Goal: Obtain resource: Download file/media

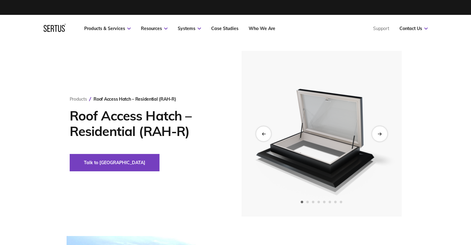
click at [380, 132] on icon "Next slide" at bounding box center [380, 133] width 4 height 3
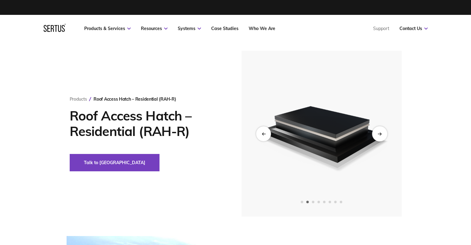
click at [380, 132] on icon "Next slide" at bounding box center [380, 133] width 4 height 3
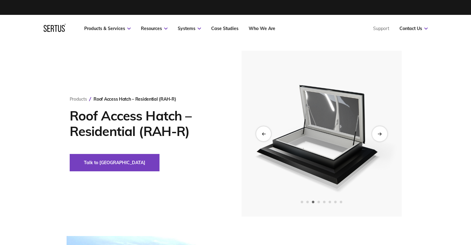
click at [380, 132] on icon "Next slide" at bounding box center [380, 133] width 4 height 3
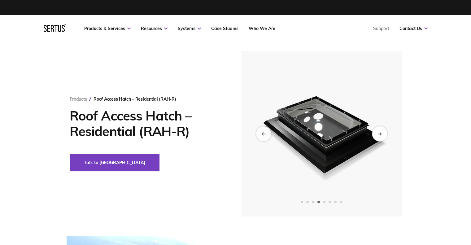
click at [380, 132] on icon "Next slide" at bounding box center [380, 133] width 4 height 3
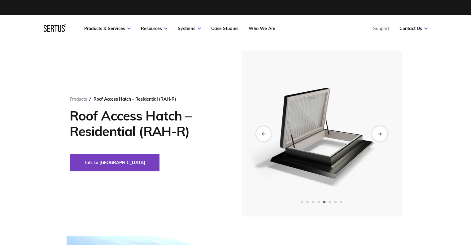
click at [380, 132] on icon "Next slide" at bounding box center [380, 133] width 4 height 3
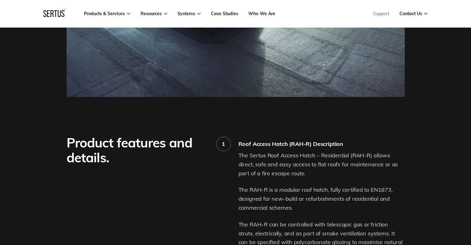
scroll to position [434, 0]
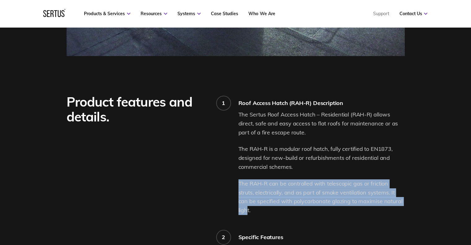
drag, startPoint x: 239, startPoint y: 182, endPoint x: 393, endPoint y: 204, distance: 155.4
click at [393, 204] on p "The RAH-R can be controlled with telescopic gas or friction struts, electricall…" at bounding box center [322, 197] width 166 height 36
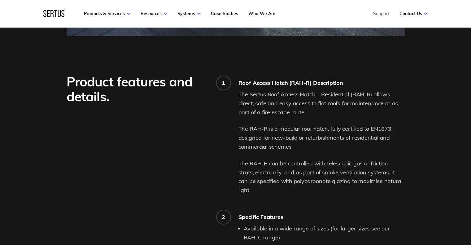
scroll to position [465, 0]
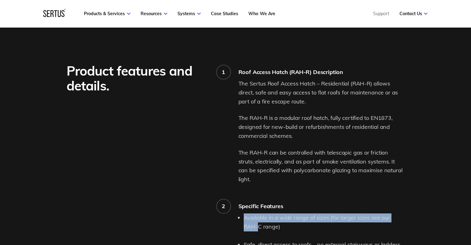
drag, startPoint x: 244, startPoint y: 207, endPoint x: 404, endPoint y: 211, distance: 159.9
click at [404, 213] on li "Available in a wide range of sizes (for larger sizes see our RAH-C range)" at bounding box center [324, 222] width 161 height 18
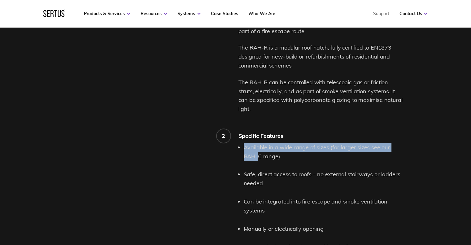
scroll to position [558, 0]
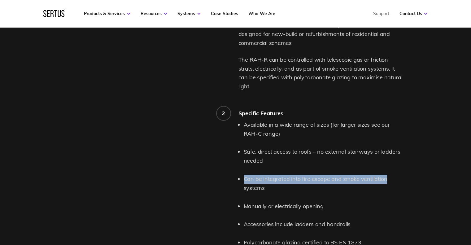
drag, startPoint x: 245, startPoint y: 172, endPoint x: 388, endPoint y: 170, distance: 142.5
click at [388, 175] on li "Can be integrated into fire escape and smoke ventilation systems" at bounding box center [324, 184] width 161 height 18
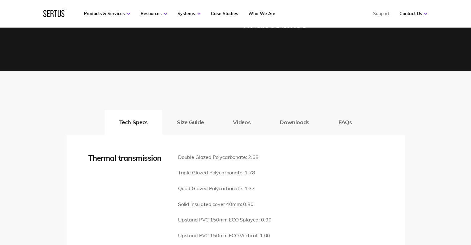
scroll to position [792, 0]
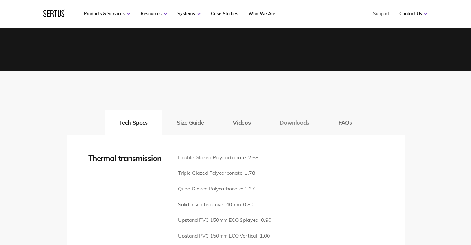
click at [289, 113] on button "Downloads" at bounding box center [294, 122] width 59 height 25
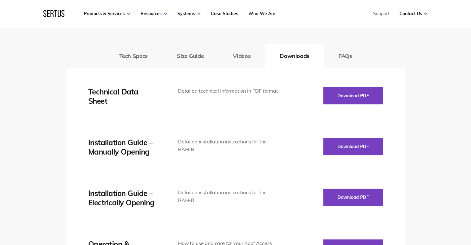
scroll to position [854, 0]
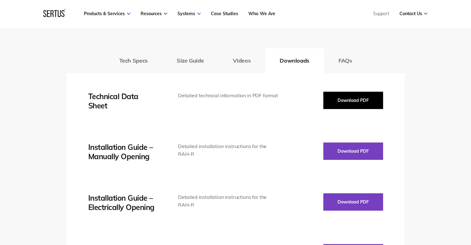
click at [377, 92] on button "Download PDF" at bounding box center [353, 100] width 60 height 17
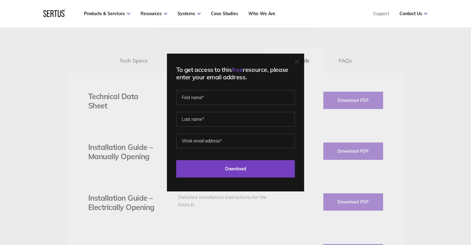
click at [299, 63] on icon at bounding box center [297, 61] width 4 height 4
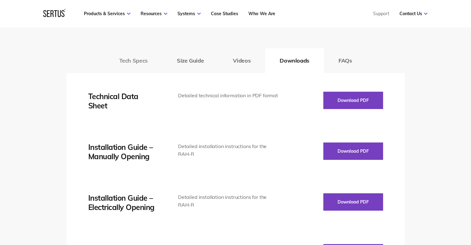
click at [131, 50] on button "Tech Specs" at bounding box center [134, 60] width 58 height 25
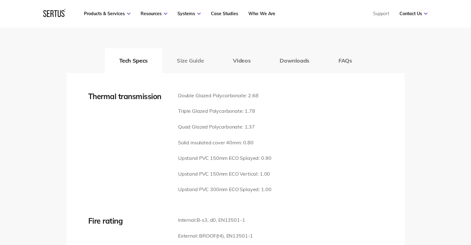
click at [189, 50] on button "Size Guide" at bounding box center [190, 60] width 56 height 25
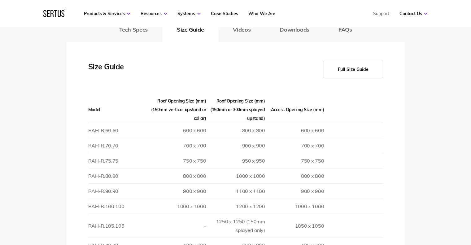
scroll to position [916, 0]
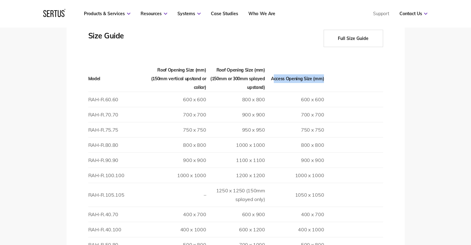
drag, startPoint x: 284, startPoint y: 72, endPoint x: 326, endPoint y: 75, distance: 41.7
click at [326, 75] on tr "Model Roof Opening Size (mm) (150mm vertical upstand or collar) Roof Opening Si…" at bounding box center [235, 79] width 295 height 26
click at [325, 76] on th at bounding box center [353, 79] width 59 height 26
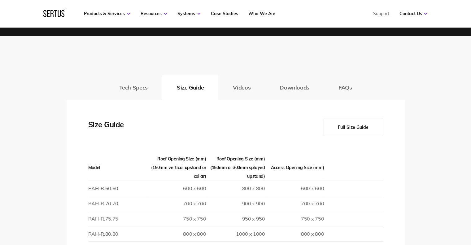
scroll to position [823, 0]
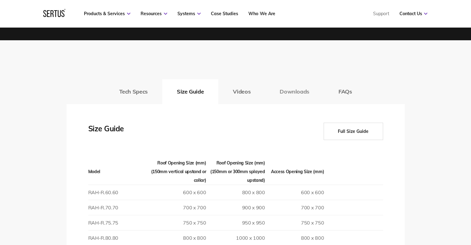
click at [300, 89] on button "Downloads" at bounding box center [294, 91] width 59 height 25
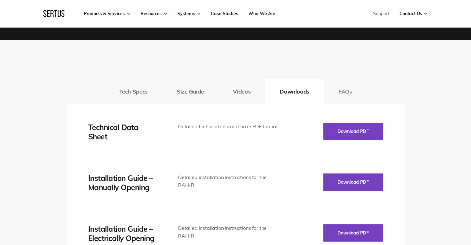
click at [346, 87] on button "FAQs" at bounding box center [345, 91] width 43 height 25
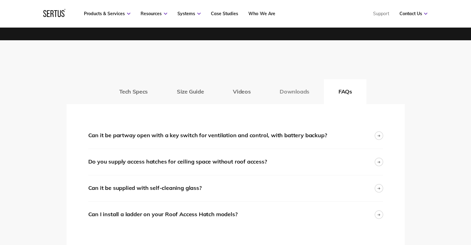
click at [293, 82] on button "Downloads" at bounding box center [294, 91] width 59 height 25
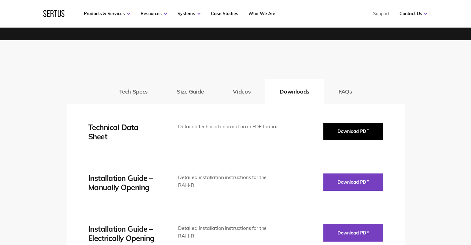
click at [349, 131] on button "Download PDF" at bounding box center [353, 131] width 60 height 17
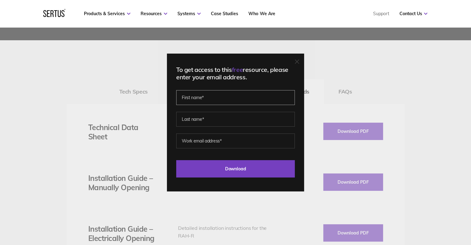
click at [230, 99] on input "text" at bounding box center [235, 97] width 119 height 15
type input "[PERSON_NAME]"
click at [226, 119] on input "text" at bounding box center [235, 119] width 119 height 15
type input "[PERSON_NAME]"
click at [222, 141] on input "email" at bounding box center [235, 141] width 119 height 15
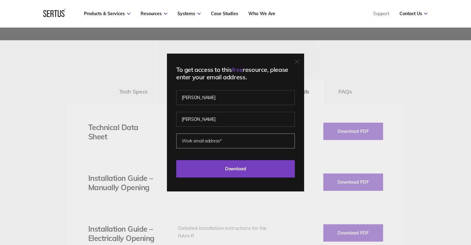
type input "[PERSON_NAME][EMAIL_ADDRESS][DOMAIN_NAME]"
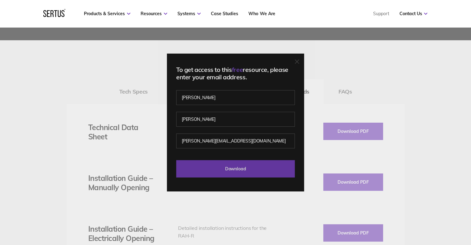
click at [237, 173] on input "Download" at bounding box center [235, 168] width 119 height 17
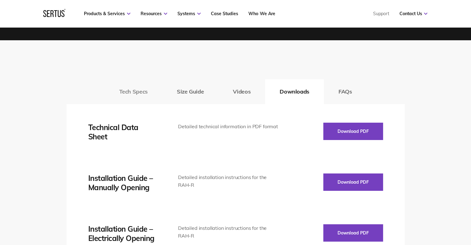
click at [144, 87] on button "Tech Specs" at bounding box center [134, 91] width 58 height 25
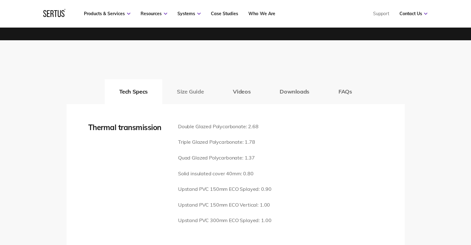
click at [190, 83] on button "Size Guide" at bounding box center [190, 91] width 56 height 25
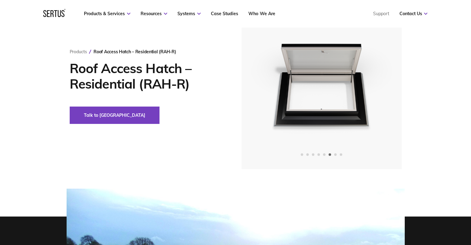
scroll to position [0, 0]
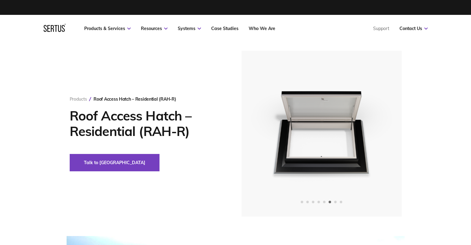
click at [81, 98] on link "Products" at bounding box center [78, 99] width 17 height 6
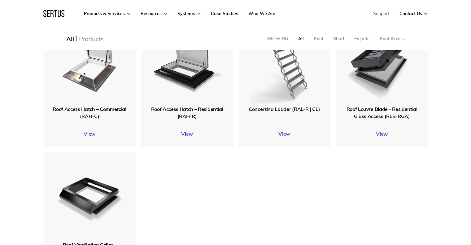
scroll to position [713, 0]
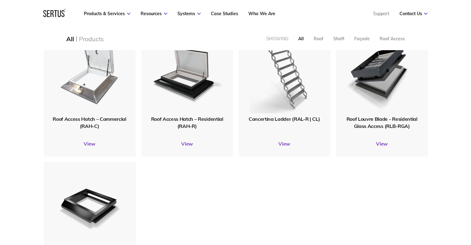
click at [90, 86] on img at bounding box center [89, 70] width 74 height 91
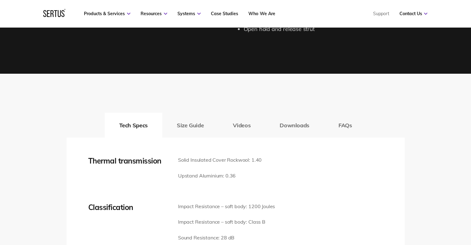
scroll to position [774, 0]
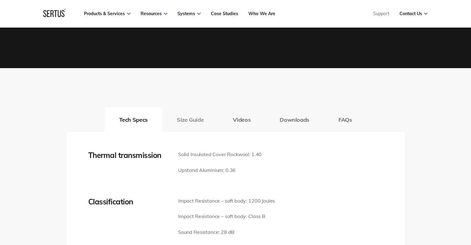
click at [197, 120] on button "Size Guide" at bounding box center [190, 119] width 56 height 25
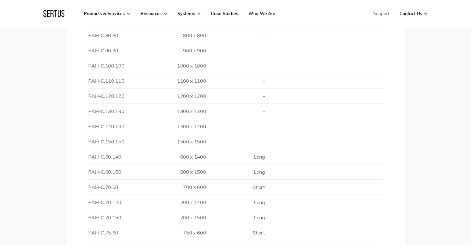
scroll to position [929, 0]
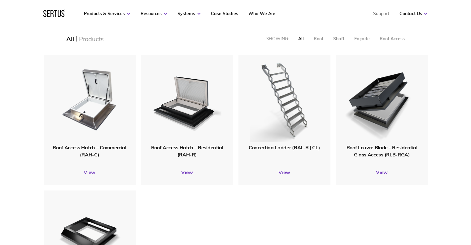
scroll to position [688, 0]
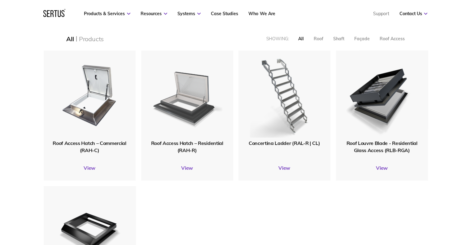
click at [168, 112] on img at bounding box center [187, 95] width 70 height 86
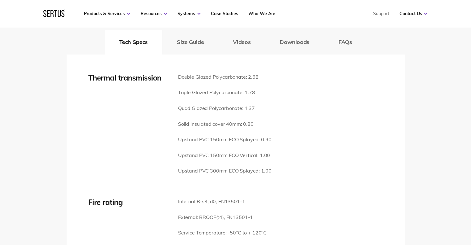
scroll to position [836, 0]
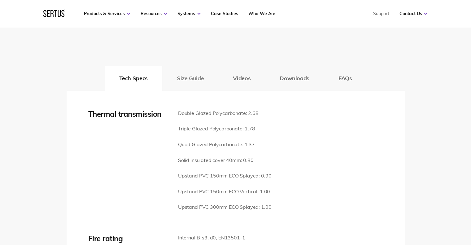
click at [197, 67] on button "Size Guide" at bounding box center [190, 78] width 56 height 25
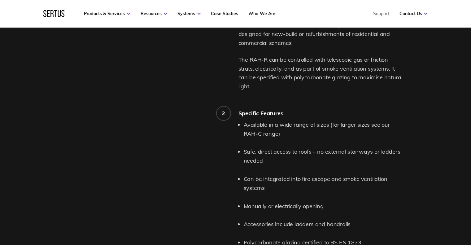
scroll to position [403, 0]
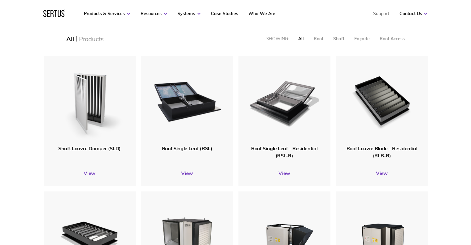
scroll to position [135, 0]
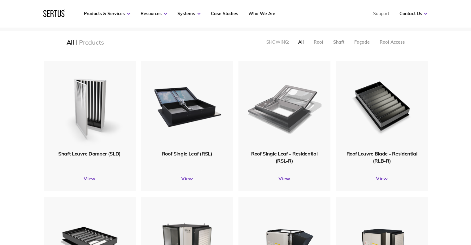
click at [284, 110] on img at bounding box center [284, 105] width 74 height 91
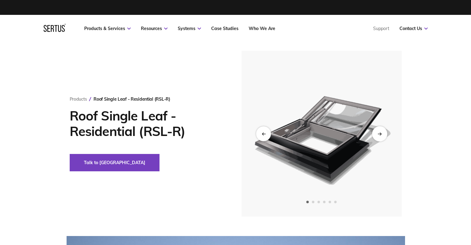
click at [380, 136] on div "Next slide" at bounding box center [379, 133] width 15 height 15
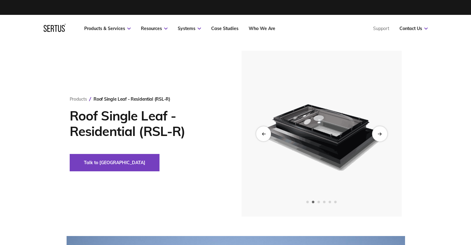
click at [380, 136] on div "Next slide" at bounding box center [379, 133] width 15 height 15
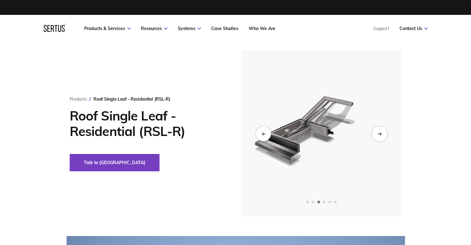
click at [380, 136] on div "Next slide" at bounding box center [379, 133] width 15 height 15
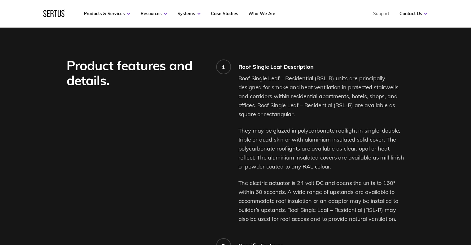
scroll to position [434, 0]
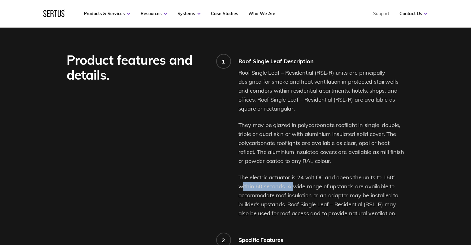
drag, startPoint x: 245, startPoint y: 188, endPoint x: 293, endPoint y: 189, distance: 47.7
click at [293, 189] on p "The electric actuator is 24 volt DC and opens the units to 160° within 60 secon…" at bounding box center [322, 195] width 166 height 45
click at [284, 196] on p "The electric actuator is 24 volt DC and opens the units to 160° within 60 secon…" at bounding box center [322, 195] width 166 height 45
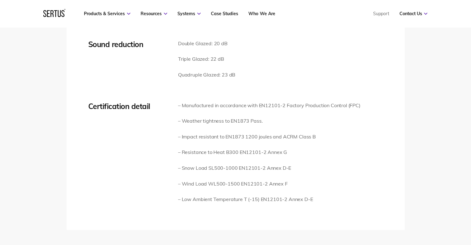
scroll to position [1146, 0]
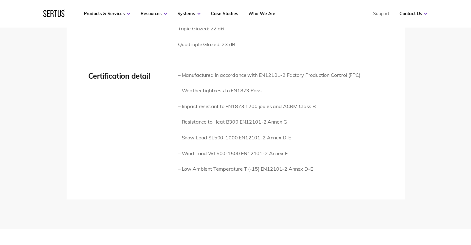
click at [156, 169] on div "Certification detail" at bounding box center [133, 126] width 90 height 110
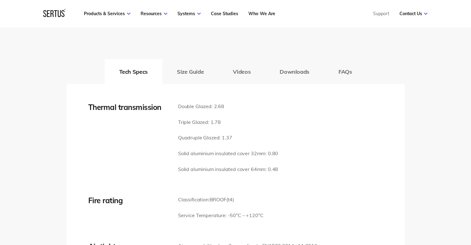
scroll to position [852, 0]
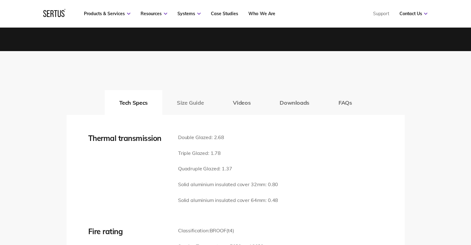
click at [203, 101] on button "Size Guide" at bounding box center [190, 102] width 56 height 25
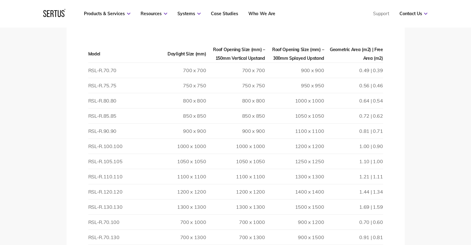
scroll to position [976, 0]
click at [99, 160] on td "RSL-R.105.105" at bounding box center [117, 161] width 59 height 15
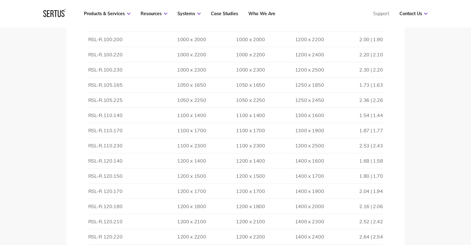
scroll to position [1564, 0]
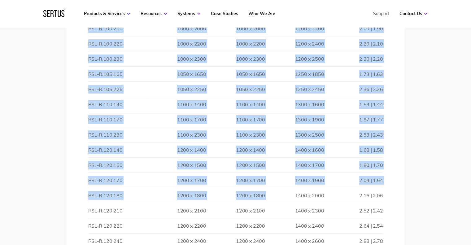
drag, startPoint x: 87, startPoint y: 193, endPoint x: 273, endPoint y: 196, distance: 185.3
click at [270, 192] on td "1400 x 2000" at bounding box center [294, 195] width 59 height 15
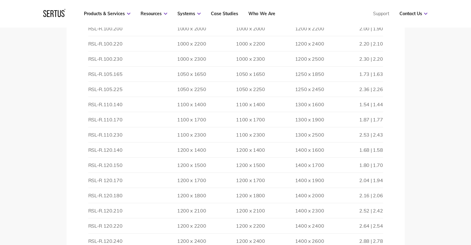
click at [115, 193] on td "RSL-R.120.180" at bounding box center [117, 195] width 59 height 15
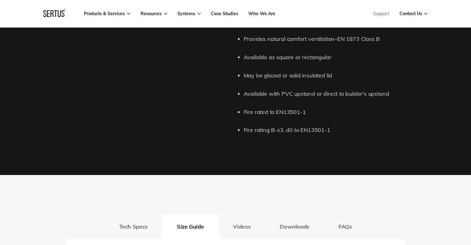
scroll to position [883, 0]
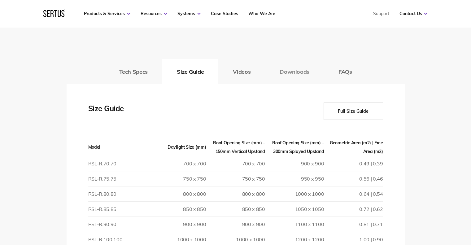
click at [293, 73] on button "Downloads" at bounding box center [294, 71] width 59 height 25
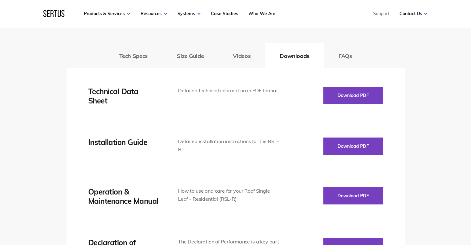
scroll to position [914, 0]
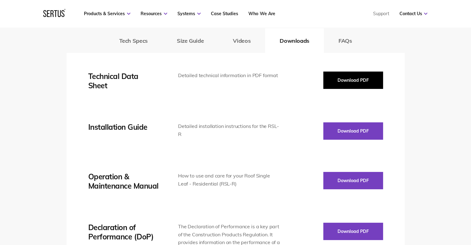
click at [340, 74] on button "Download PDF" at bounding box center [353, 80] width 60 height 17
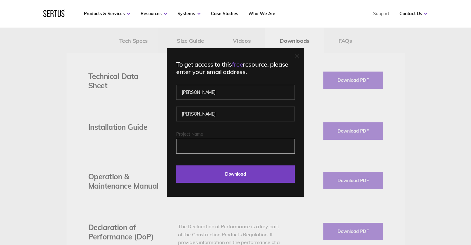
click at [226, 140] on input "Project Name" at bounding box center [235, 146] width 119 height 15
type input "n"
type input "Cavendish Mews"
click at [299, 59] on div at bounding box center [297, 57] width 4 height 6
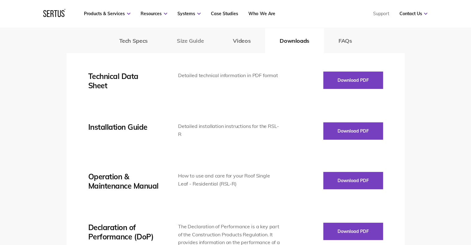
click at [183, 46] on button "Size Guide" at bounding box center [190, 40] width 56 height 25
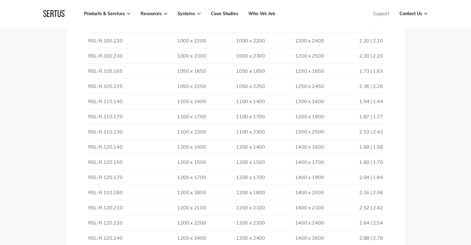
scroll to position [1595, 0]
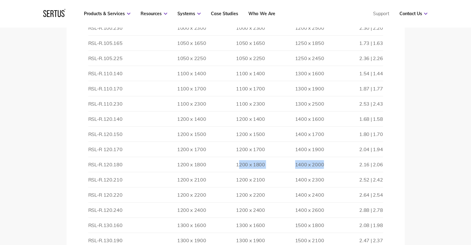
drag, startPoint x: 239, startPoint y: 162, endPoint x: 323, endPoint y: 162, distance: 83.6
click at [323, 162] on tr "RSL-R.120.180 1200 x 1800 1200 x 1800 1400 x 2000 2.16 | 2.06" at bounding box center [235, 164] width 295 height 15
click at [323, 162] on td "1400 x 2000" at bounding box center [294, 164] width 59 height 15
drag, startPoint x: 237, startPoint y: 162, endPoint x: 326, endPoint y: 164, distance: 88.6
click at [326, 164] on tr "RSL-R.120.180 1200 x 1800 1200 x 1800 1400 x 2000 2.16 | 2.06" at bounding box center [235, 164] width 295 height 15
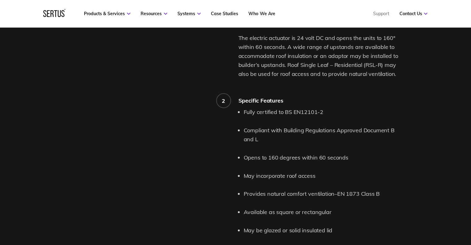
scroll to position [759, 0]
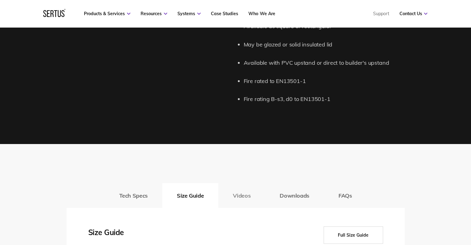
click at [238, 196] on button "Videos" at bounding box center [241, 195] width 47 height 25
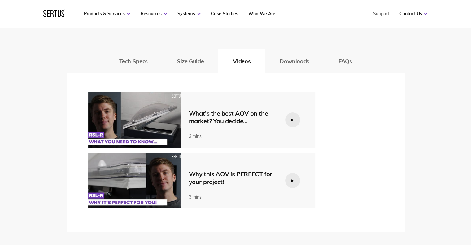
scroll to position [883, 0]
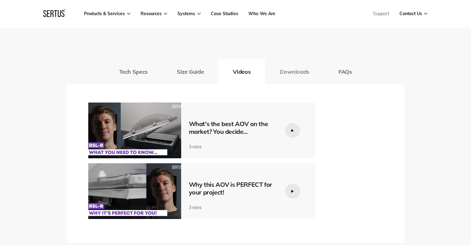
click at [284, 73] on button "Downloads" at bounding box center [294, 71] width 59 height 25
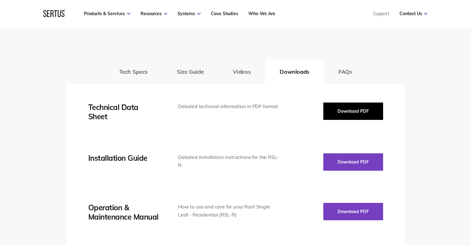
click at [327, 112] on button "Download PDF" at bounding box center [353, 111] width 60 height 17
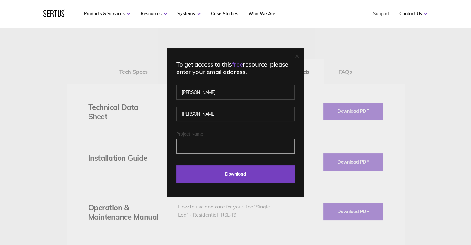
click at [193, 149] on input "Project Name" at bounding box center [235, 146] width 119 height 15
type input "Cavendish Mews"
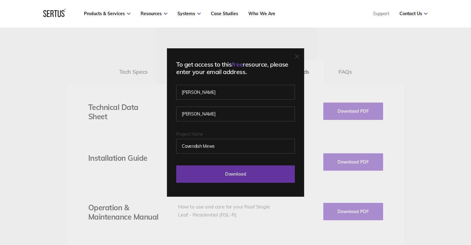
click at [219, 175] on input "Download" at bounding box center [235, 173] width 119 height 17
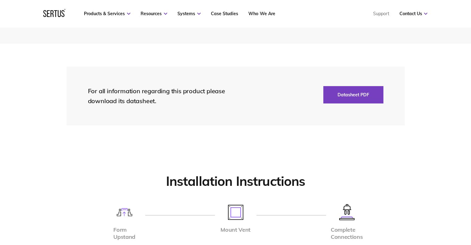
scroll to position [1286, 0]
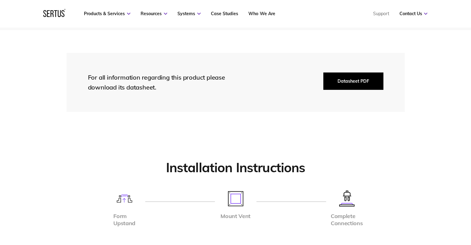
click at [366, 81] on button "Datasheet PDF" at bounding box center [353, 80] width 60 height 17
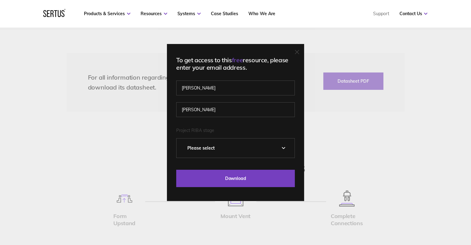
click at [248, 154] on select "Please Select 0 – Strategic Definition 1 - Preparation & Brief 2 - Concept Desi…" at bounding box center [236, 147] width 118 height 19
select select "5 - Construction"
click at [179, 138] on select "Please Select 0 – Strategic Definition 1 - Preparation & Brief 2 - Concept Desi…" at bounding box center [236, 147] width 118 height 19
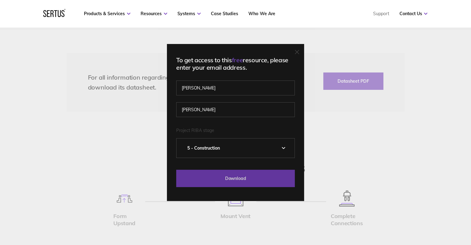
click at [207, 179] on input "Download" at bounding box center [235, 178] width 119 height 17
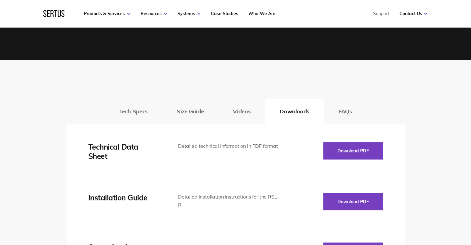
scroll to position [821, 0]
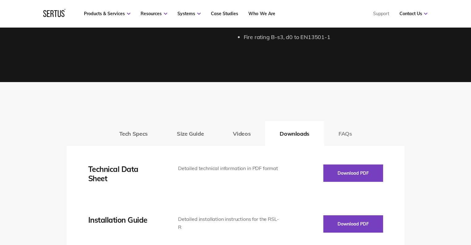
click at [348, 132] on button "FAQs" at bounding box center [345, 133] width 43 height 25
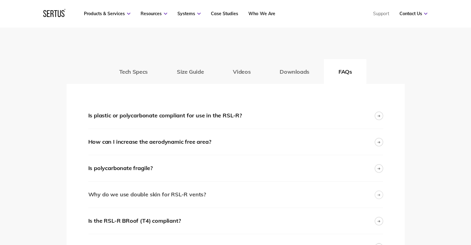
scroll to position [914, 0]
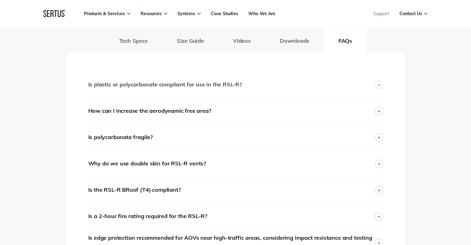
click at [261, 85] on div "Is plastic or polycarbonate compliant for use in the RSL-R?" at bounding box center [235, 85] width 295 height 26
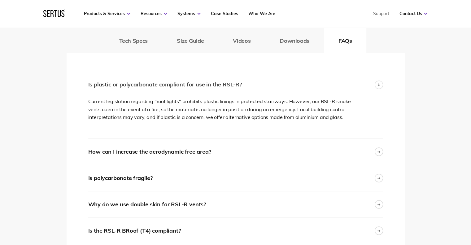
click at [270, 85] on div "Is plastic or polycarbonate compliant for use in the RSL-R?" at bounding box center [235, 85] width 295 height 26
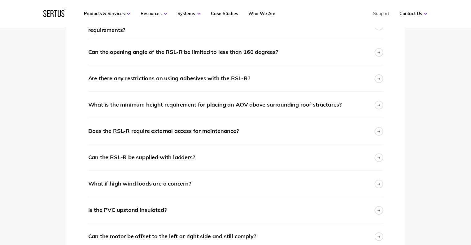
scroll to position [1162, 0]
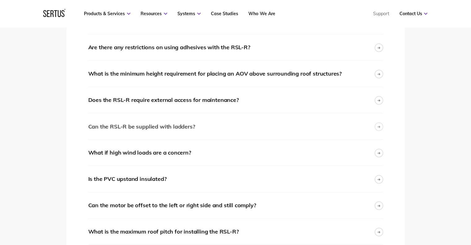
click at [234, 124] on div "Can the RSL-R be supplied with ladders?" at bounding box center [235, 126] width 295 height 26
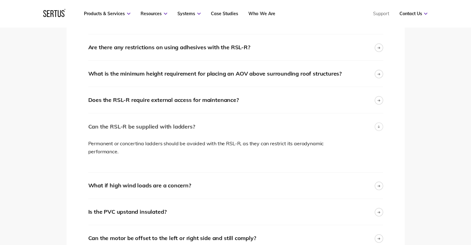
click at [234, 124] on div "Can the RSL-R be supplied with ladders?" at bounding box center [235, 126] width 295 height 26
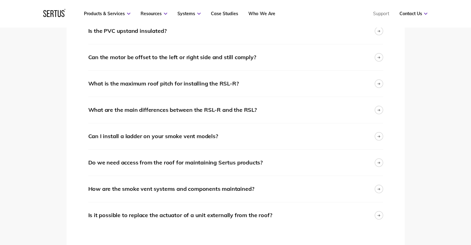
scroll to position [1317, 0]
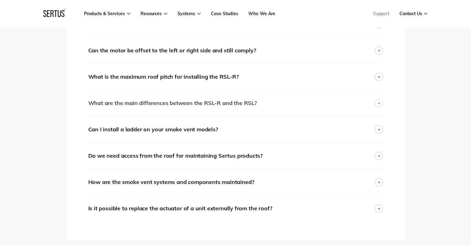
click at [276, 99] on div "What are the main differences between the RSL-R and the RSL?" at bounding box center [235, 103] width 295 height 26
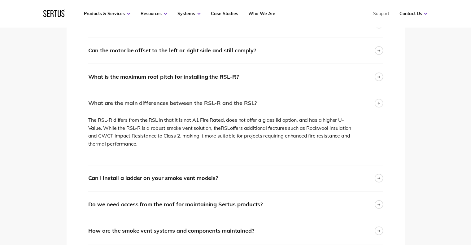
click at [276, 99] on div "What are the main differences between the RSL-R and the RSL?" at bounding box center [235, 103] width 295 height 26
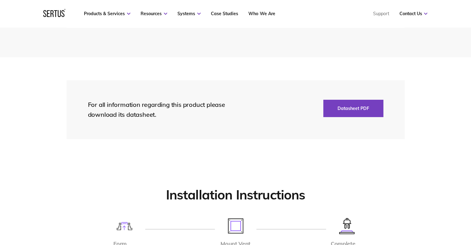
scroll to position [1564, 0]
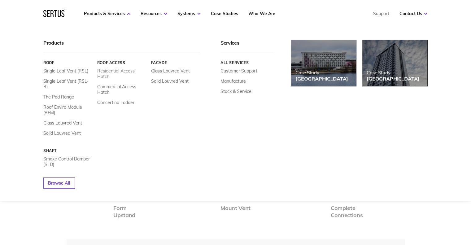
click at [105, 75] on link "Residential Access Hatch" at bounding box center [121, 73] width 49 height 11
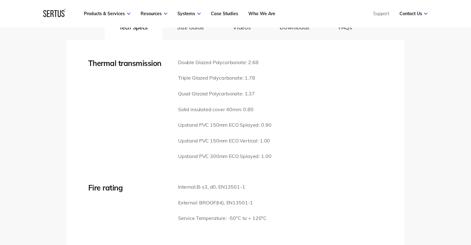
scroll to position [805, 0]
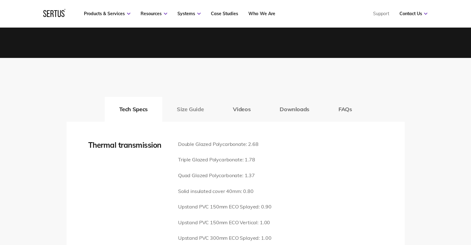
click at [183, 99] on button "Size Guide" at bounding box center [190, 109] width 56 height 25
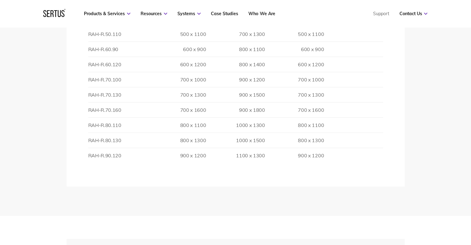
scroll to position [1115, 0]
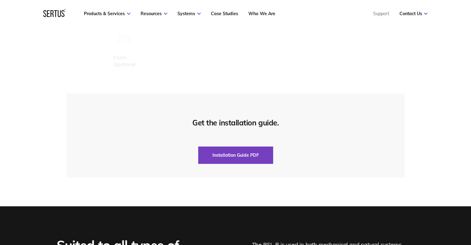
scroll to position [1472, 0]
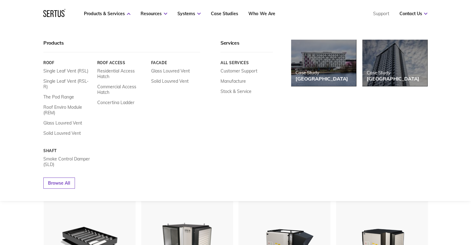
scroll to position [3, 3]
click at [63, 68] on link "Single Leaf Vent (RSL)" at bounding box center [65, 71] width 45 height 6
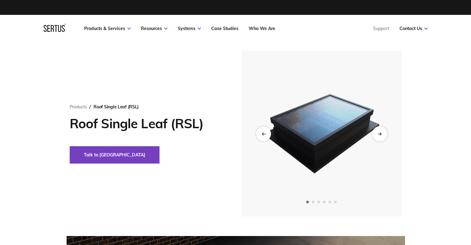
click at [374, 138] on div "Next slide" at bounding box center [379, 133] width 15 height 15
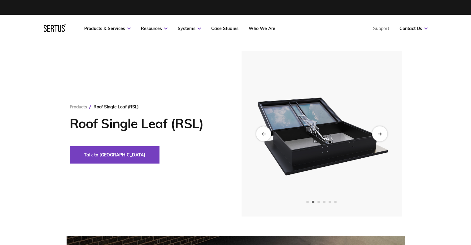
click at [382, 130] on div "Next slide" at bounding box center [379, 133] width 15 height 15
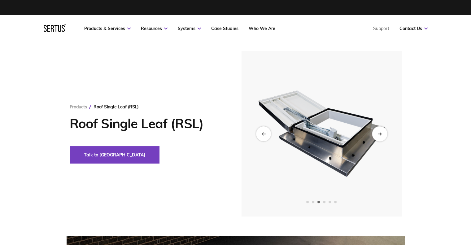
click at [382, 130] on div "Next slide" at bounding box center [379, 133] width 15 height 15
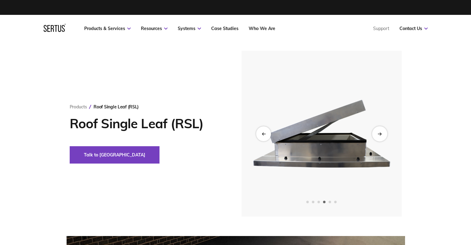
click at [382, 130] on div "Next slide" at bounding box center [379, 133] width 15 height 15
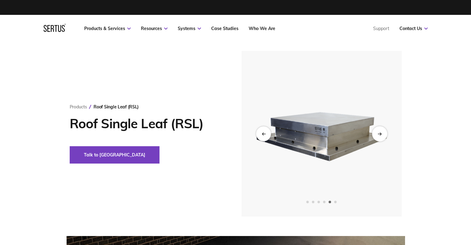
click at [382, 130] on div "Next slide" at bounding box center [379, 133] width 15 height 15
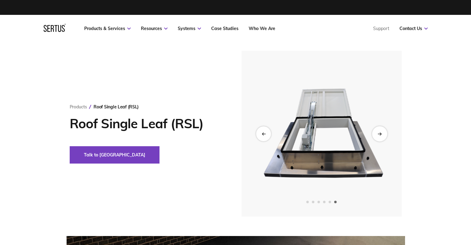
click at [382, 130] on div "Next slide" at bounding box center [379, 133] width 15 height 15
click at [268, 126] on img at bounding box center [321, 134] width 152 height 166
click at [264, 137] on div "Previous slide" at bounding box center [263, 133] width 15 height 15
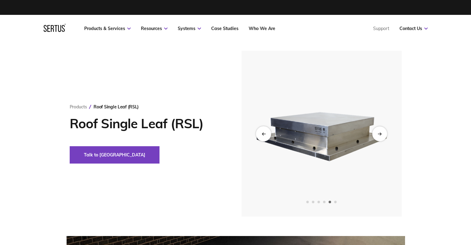
click at [264, 137] on div "Previous slide" at bounding box center [263, 133] width 15 height 15
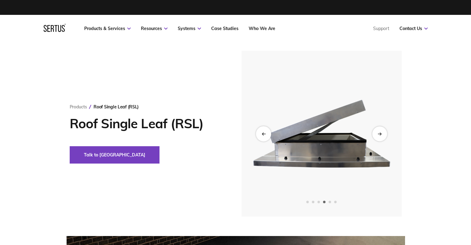
click at [264, 137] on div "Previous slide" at bounding box center [263, 133] width 15 height 15
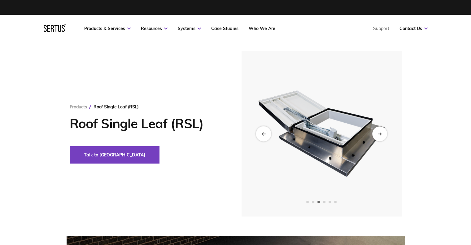
click at [264, 137] on div "Previous slide" at bounding box center [263, 133] width 15 height 15
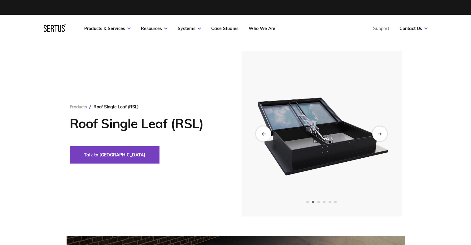
click at [264, 137] on div "Previous slide" at bounding box center [263, 133] width 15 height 15
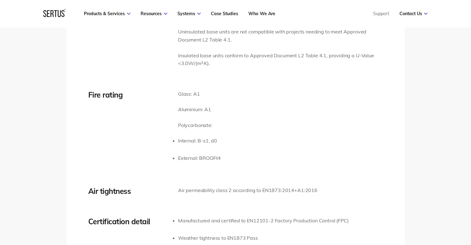
scroll to position [960, 0]
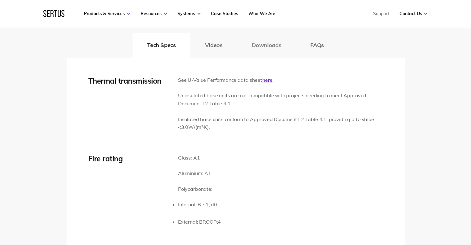
click at [262, 41] on button "Downloads" at bounding box center [266, 45] width 59 height 25
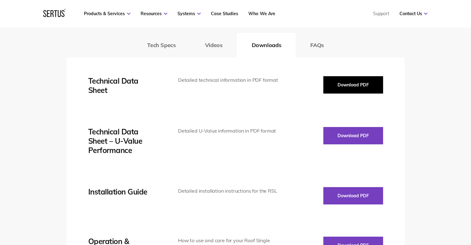
click at [339, 85] on button "Download PDF" at bounding box center [353, 84] width 60 height 17
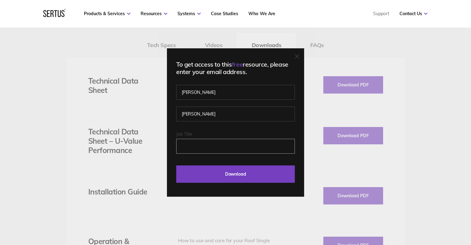
click at [198, 142] on input "Job Title" at bounding box center [235, 146] width 119 height 15
type input "Cavendish Mews"
click at [176, 165] on input "Download" at bounding box center [235, 173] width 119 height 17
